Goal: Information Seeking & Learning: Learn about a topic

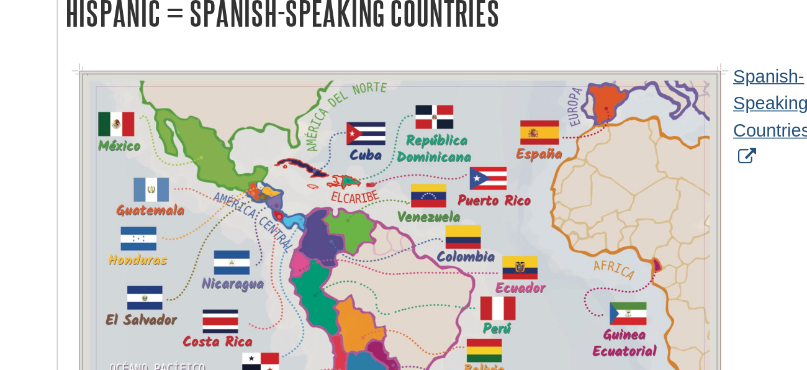
scroll to position [1655, 0]
